Goal: Use online tool/utility

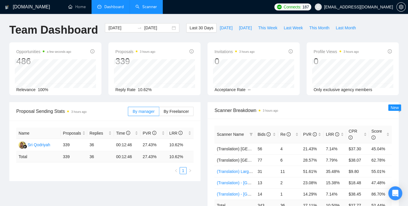
click at [149, 9] on link "Scanner" at bounding box center [146, 6] width 22 height 5
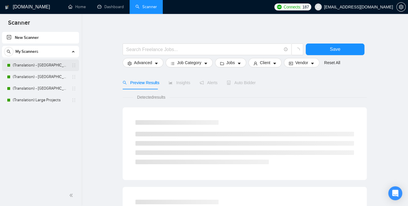
click at [44, 63] on link "(Translation) - [GEOGRAPHIC_DATA]" at bounding box center [40, 66] width 55 height 12
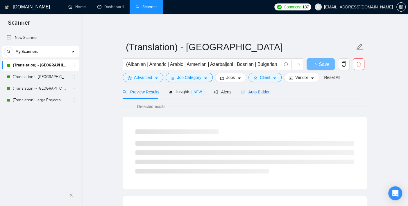
click at [251, 92] on span "Auto Bidder" at bounding box center [255, 92] width 29 height 5
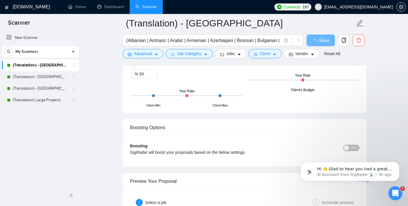
scroll to position [1001, 0]
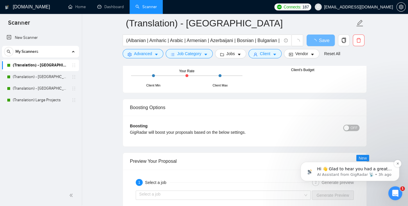
click at [364, 169] on p "Hi 👋 Glad to hear you had a great experience with us! 🙌 ​ Could you spare 20 se…" at bounding box center [354, 170] width 75 height 6
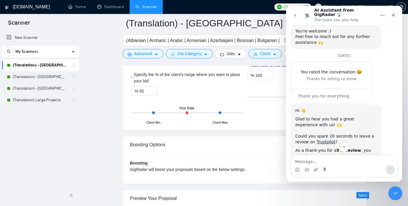
scroll to position [564, 0]
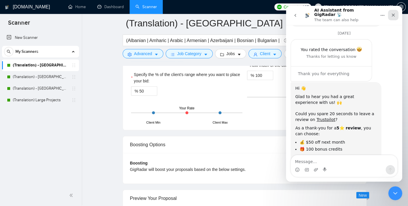
click at [396, 13] on div "Close" at bounding box center [393, 15] width 10 height 10
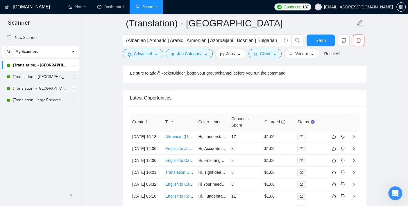
scroll to position [1503, 0]
